Goal: Task Accomplishment & Management: Complete application form

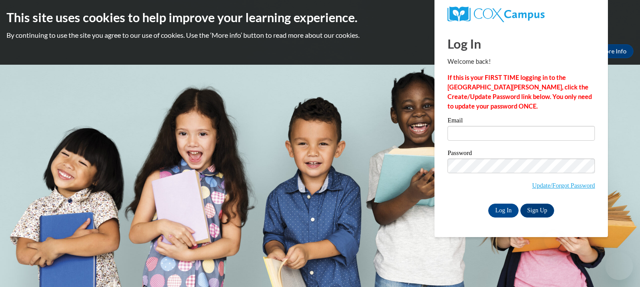
click at [464, 140] on div "Email" at bounding box center [520, 132] width 147 height 30
click at [462, 137] on input "Email" at bounding box center [520, 133] width 147 height 15
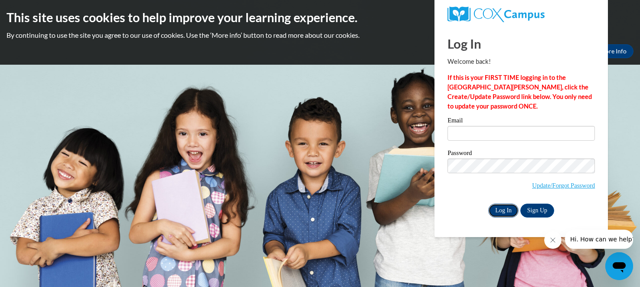
click at [506, 209] on input "Log In" at bounding box center [503, 210] width 30 height 14
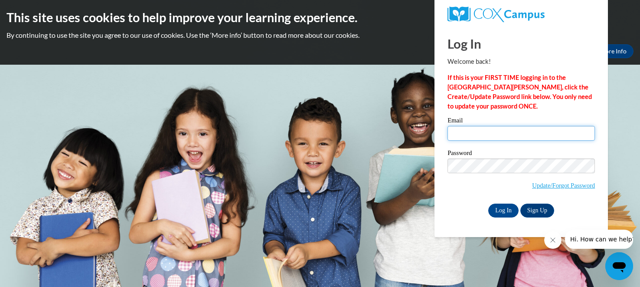
click at [478, 134] on input "Email" at bounding box center [520, 133] width 147 height 15
type input "[EMAIL_ADDRESS][DOMAIN_NAME]"
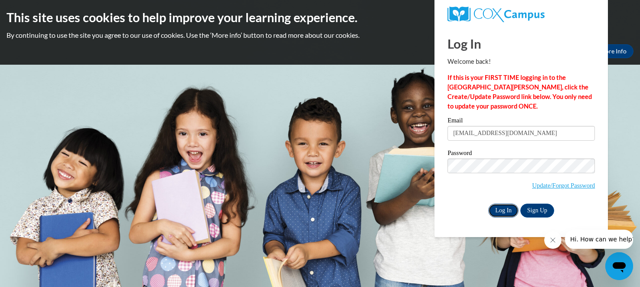
click at [504, 206] on input "Log In" at bounding box center [503, 210] width 30 height 14
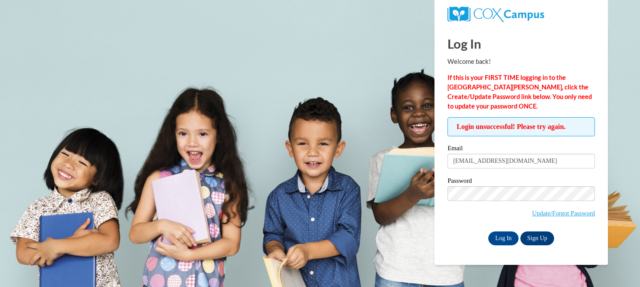
click at [253, 108] on body "This site uses cookies to help improve your learning experience. By continuing …" at bounding box center [320, 143] width 640 height 287
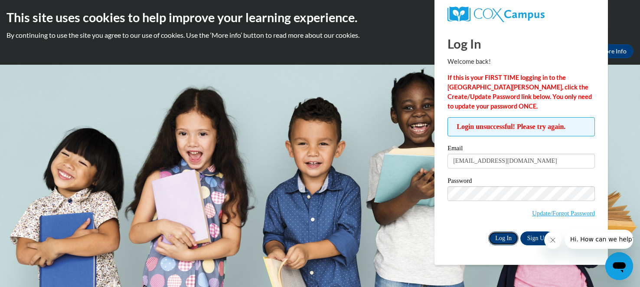
click at [504, 236] on input "Log In" at bounding box center [503, 238] width 30 height 14
click at [539, 213] on link "Update/Forgot Password" at bounding box center [563, 212] width 63 height 7
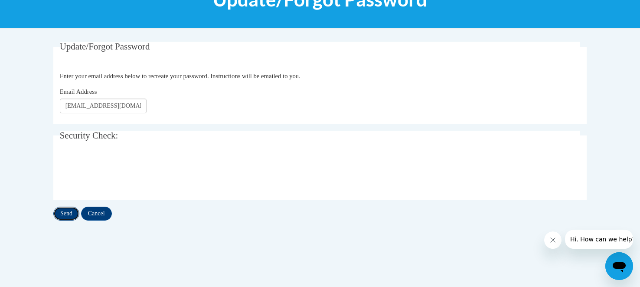
click at [70, 209] on input "Send" at bounding box center [66, 213] width 26 height 14
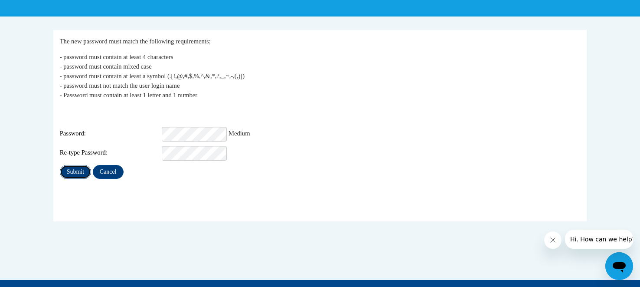
click at [78, 167] on input "Submit" at bounding box center [75, 172] width 31 height 14
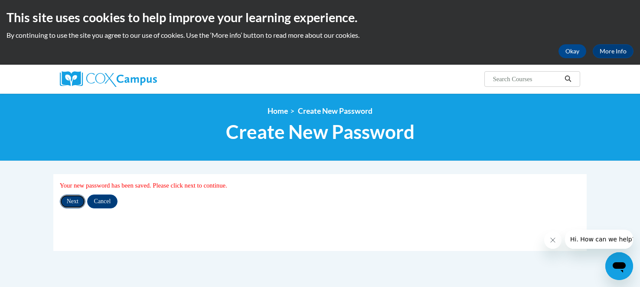
click at [75, 201] on input "Next" at bounding box center [73, 201] width 26 height 14
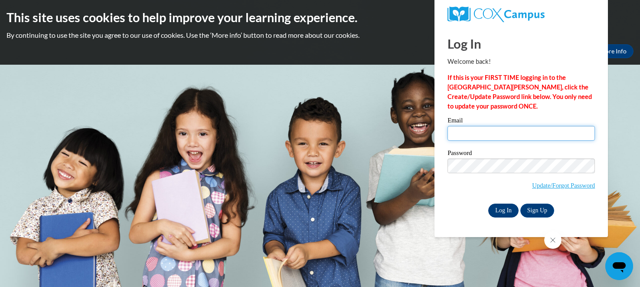
type input "manccar@rbsd.k12.wi.us"
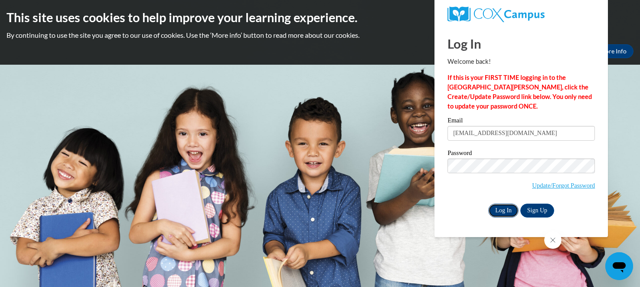
click at [506, 212] on input "Log In" at bounding box center [503, 210] width 30 height 14
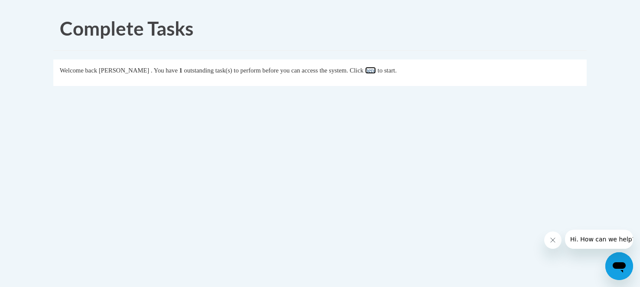
click at [376, 70] on link "here" at bounding box center [370, 70] width 11 height 7
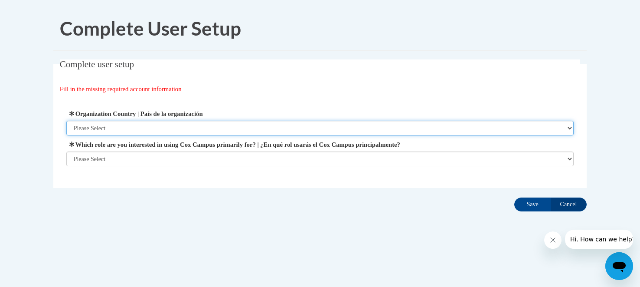
click at [424, 123] on select "Please Select [GEOGRAPHIC_DATA] | [GEOGRAPHIC_DATA] Outside of [GEOGRAPHIC_DATA…" at bounding box center [320, 128] width 508 height 15
select select "ad49bcad-a171-4b2e-b99c-48b446064914"
click at [66, 121] on select "Please Select [GEOGRAPHIC_DATA] | [GEOGRAPHIC_DATA] Outside of [GEOGRAPHIC_DATA…" at bounding box center [320, 128] width 508 height 15
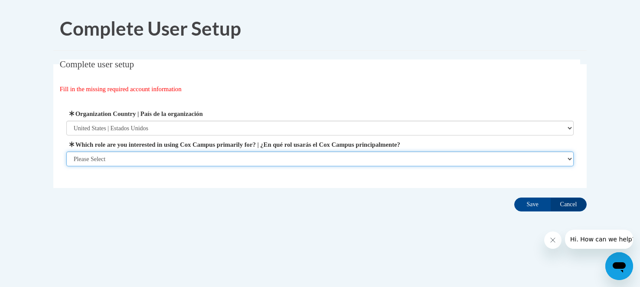
click at [254, 157] on select "Please Select College/University | Colegio/Universidad Community/Nonprofit Part…" at bounding box center [320, 158] width 508 height 15
select select "fbf2d438-af2f-41f8-98f1-81c410e29de3"
click at [66, 166] on select "Please Select College/University | Colegio/Universidad Community/Nonprofit Part…" at bounding box center [320, 158] width 508 height 15
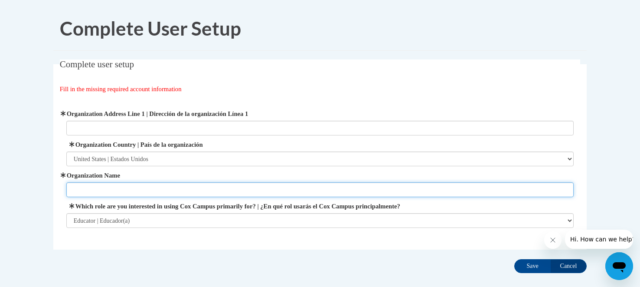
click at [206, 189] on input "Organization Name" at bounding box center [320, 189] width 508 height 15
click at [208, 188] on input "Organization Name" at bounding box center [320, 189] width 508 height 15
type input "[PERSON_NAME][GEOGRAPHIC_DATA]"
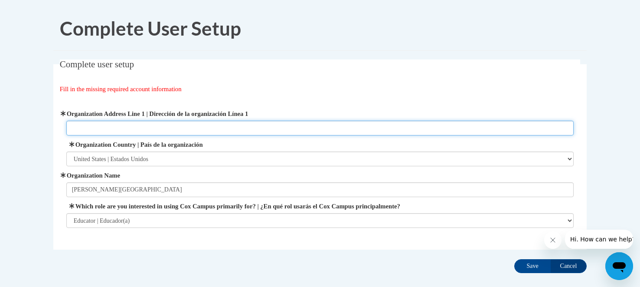
click at [112, 127] on input "Organization Address Line 1 | Dirección de la organización Línea 1" at bounding box center [320, 128] width 508 height 15
type input "[STREET_ADDRESS]"
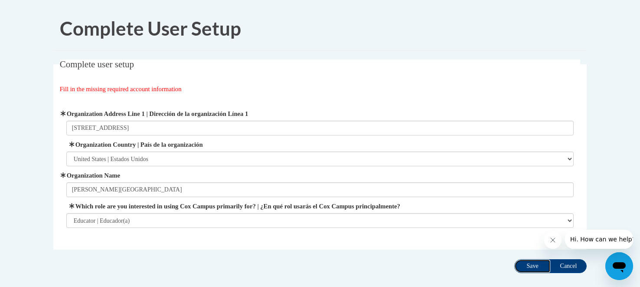
click at [525, 268] on input "Save" at bounding box center [532, 266] width 36 height 14
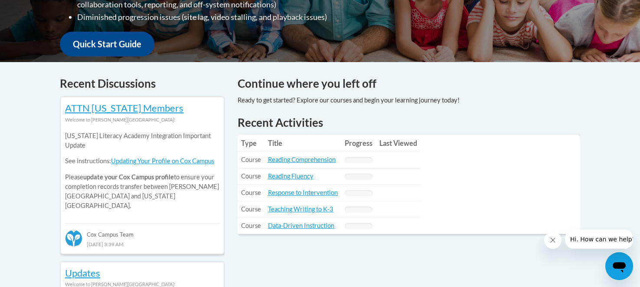
scroll to position [308, 0]
